Goal: Find specific page/section: Find specific page/section

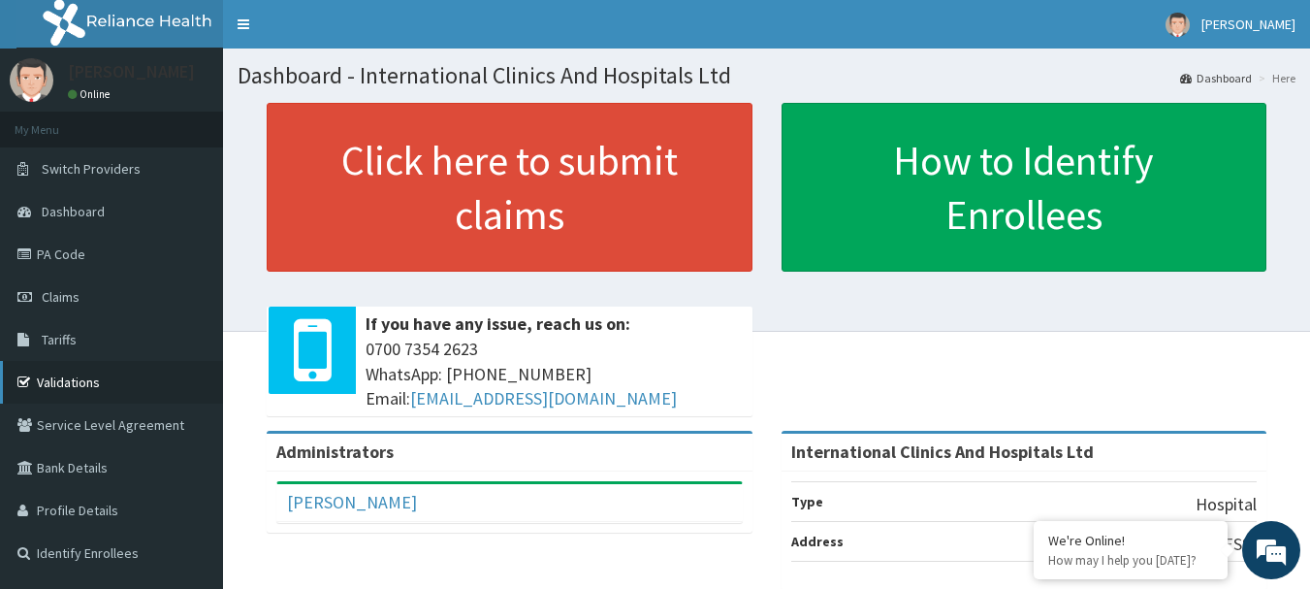
click at [80, 379] on link "Validations" at bounding box center [111, 382] width 223 height 43
click at [81, 249] on link "PA Code" at bounding box center [111, 254] width 223 height 43
